Goal: Task Accomplishment & Management: Manage account settings

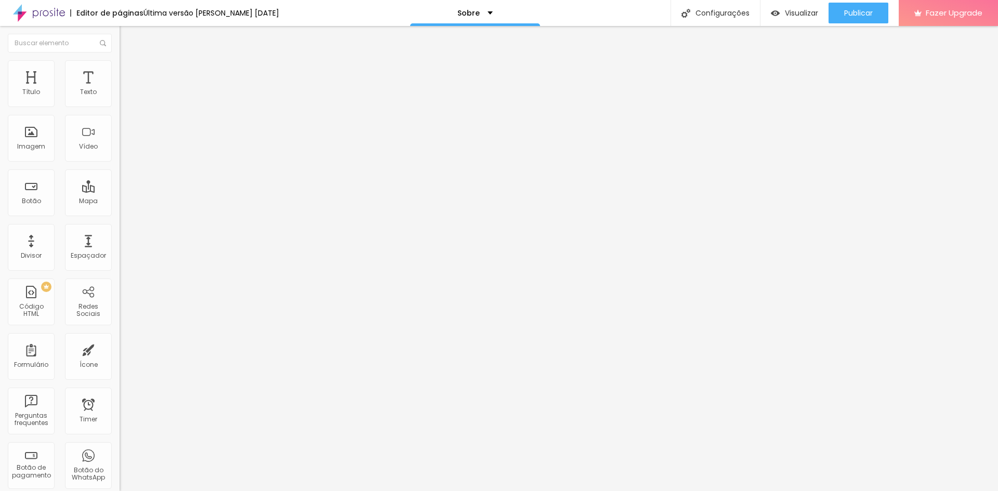
click at [120, 210] on div "Instagram" at bounding box center [180, 213] width 120 height 6
click at [120, 354] on input "https://[URL][DOMAIN_NAME]" at bounding box center [182, 359] width 125 height 10
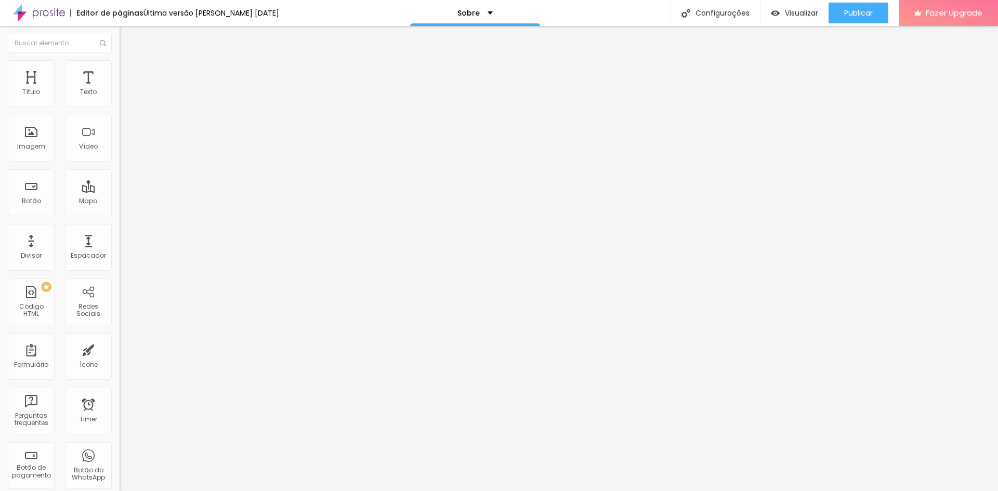
paste input "[DOMAIN_NAME][URL]"
type input "[URL][DOMAIN_NAME]"
click at [850, 12] on span "Publicar" at bounding box center [859, 13] width 29 height 8
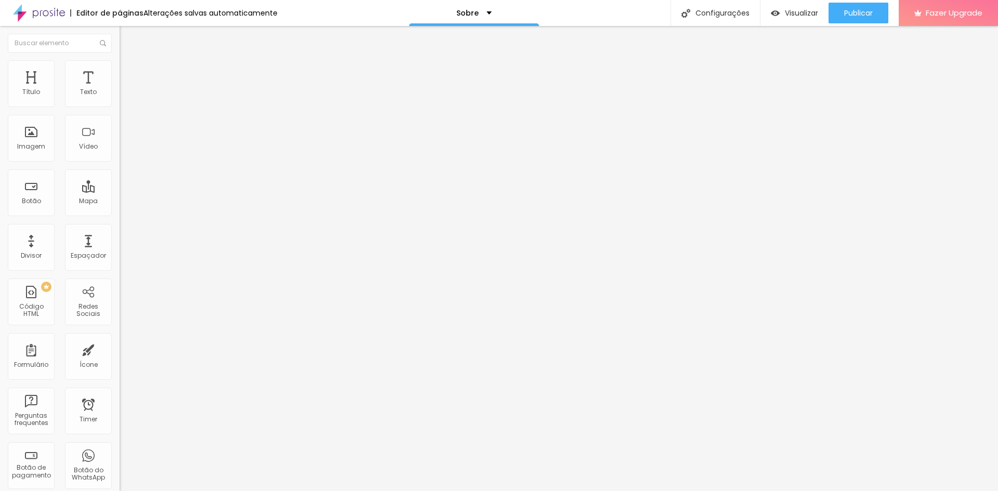
click at [120, 354] on input "[URL][DOMAIN_NAME]" at bounding box center [182, 359] width 125 height 10
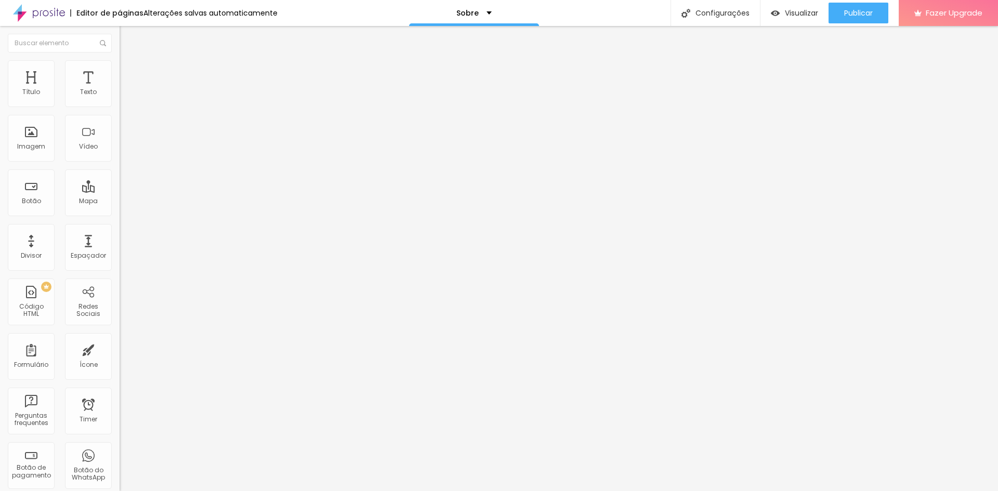
paste input "[DOMAIN_NAME][URL][PHONE_NUMBER]"
type input "[URL][DOMAIN_NAME][PHONE_NUMBER]"
click at [120, 210] on div "Instagram" at bounding box center [180, 213] width 120 height 6
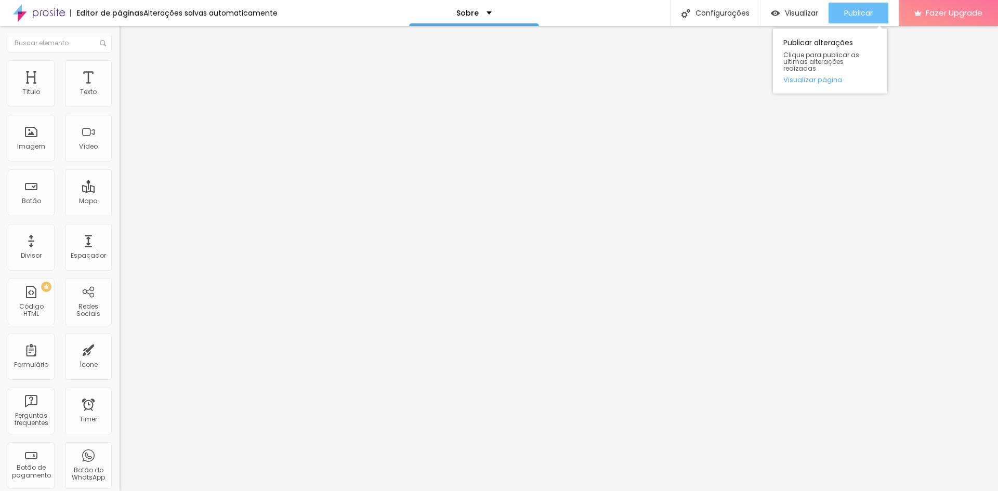
click at [881, 16] on button "Publicar" at bounding box center [859, 13] width 60 height 21
click at [816, 11] on icon "button" at bounding box center [822, 13] width 12 height 12
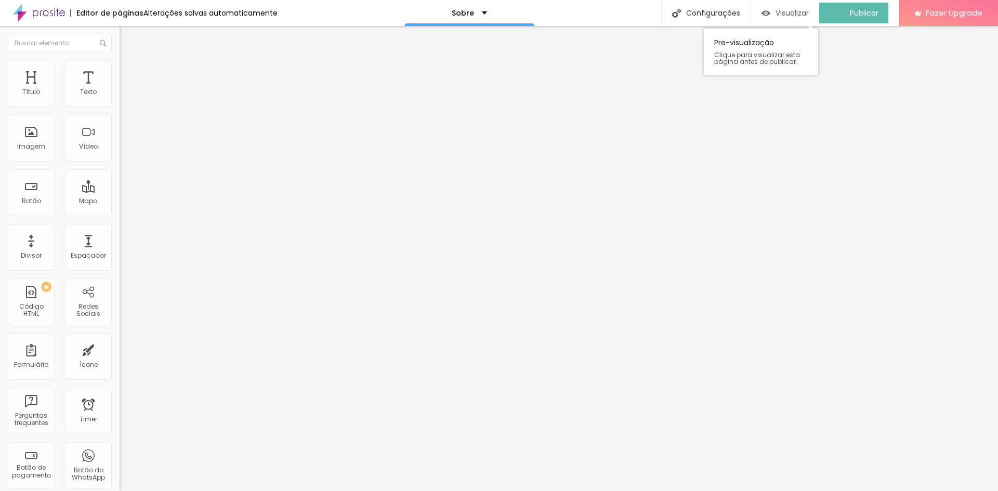
click at [802, 16] on span "Visualizar" at bounding box center [792, 13] width 33 height 8
click at [127, 38] on img "button" at bounding box center [131, 38] width 8 height 8
